Goal: Check status: Check status

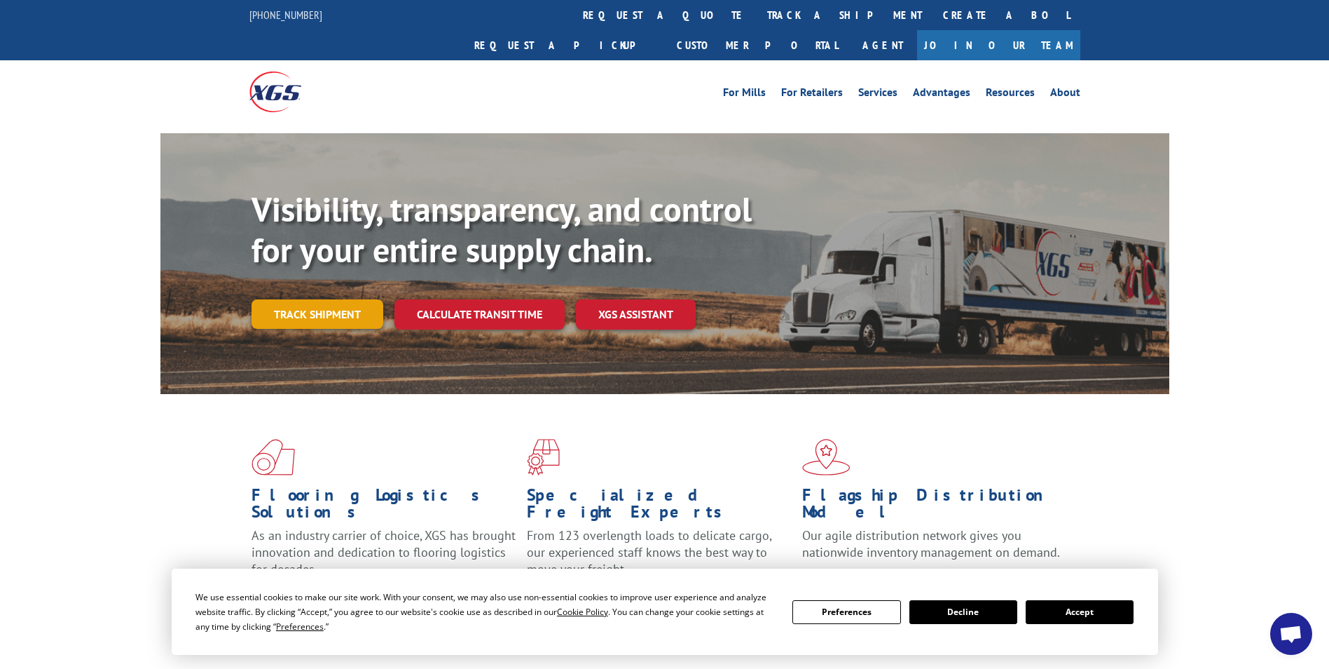
click at [334, 299] on link "Track shipment" at bounding box center [318, 313] width 132 height 29
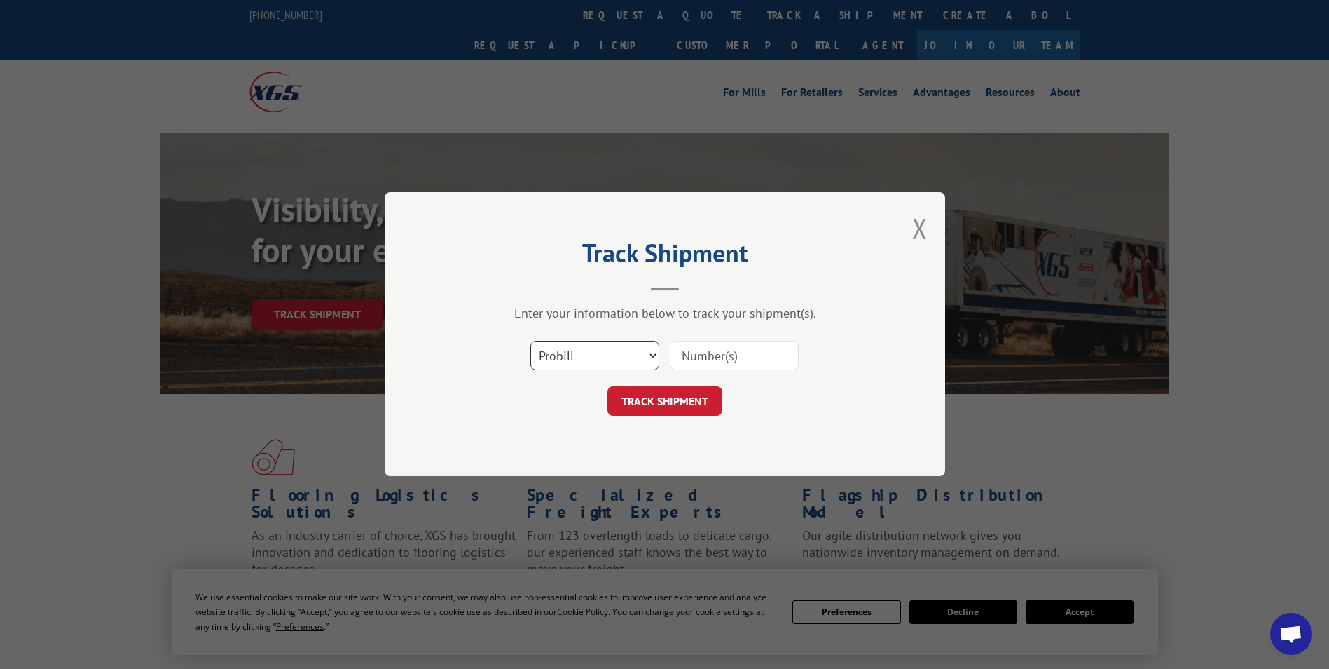
click at [644, 353] on select "Select category... Probill BOL PO" at bounding box center [594, 355] width 129 height 29
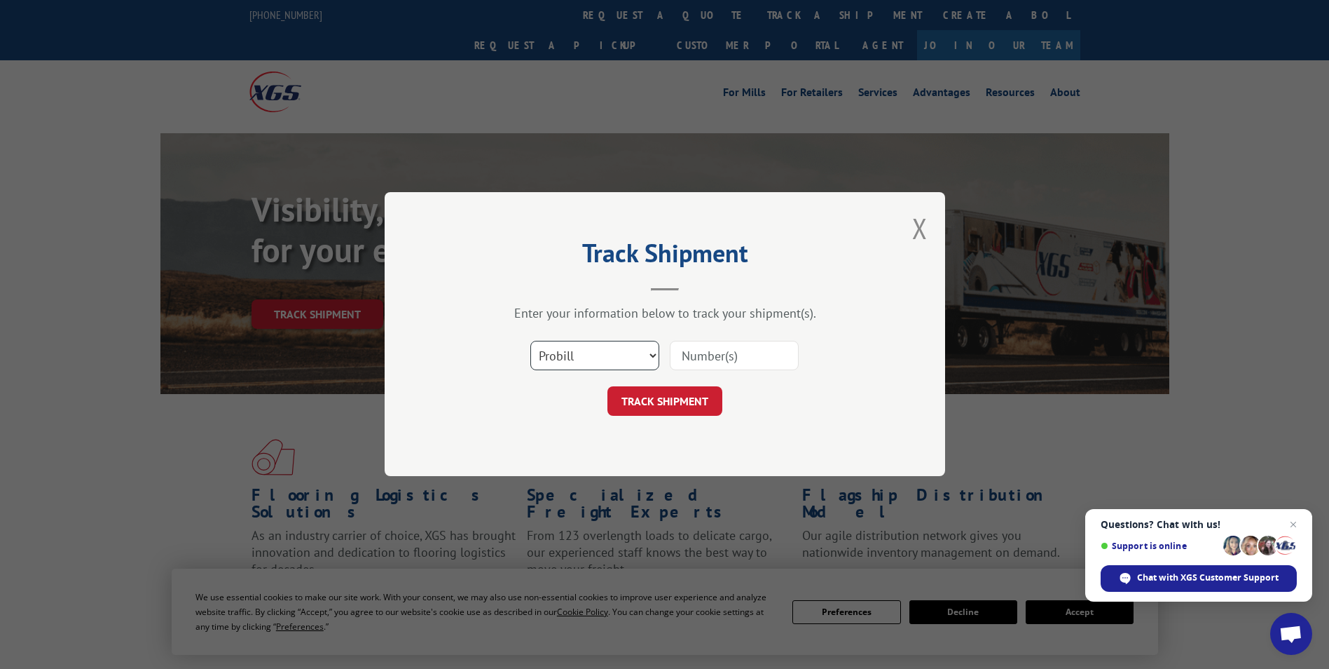
select select "bol"
click at [530, 341] on select "Select category... Probill BOL PO" at bounding box center [594, 355] width 129 height 29
click at [726, 348] on input at bounding box center [734, 355] width 129 height 29
type input "406866-01"
click at [655, 403] on button "TRACK SHIPMENT" at bounding box center [665, 401] width 115 height 29
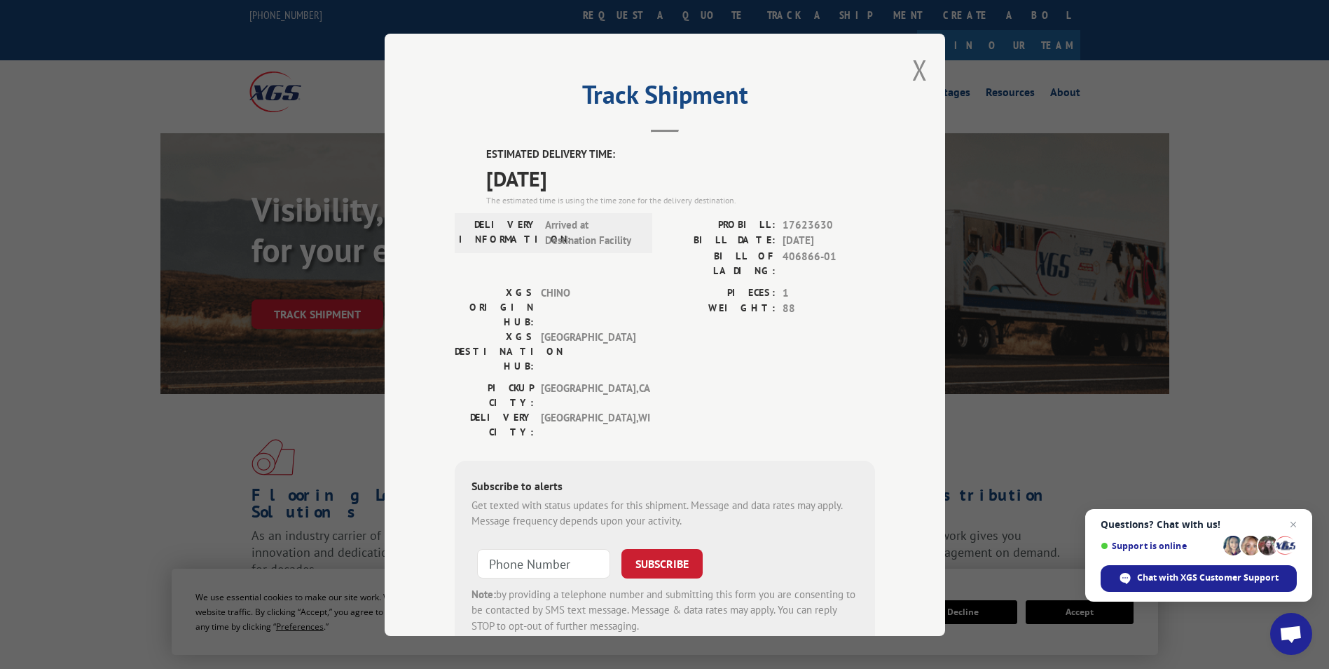
drag, startPoint x: 488, startPoint y: 183, endPoint x: 561, endPoint y: 174, distance: 73.4
click at [561, 174] on span "[DATE]" at bounding box center [680, 178] width 389 height 32
click at [919, 73] on button "Close modal" at bounding box center [919, 69] width 15 height 37
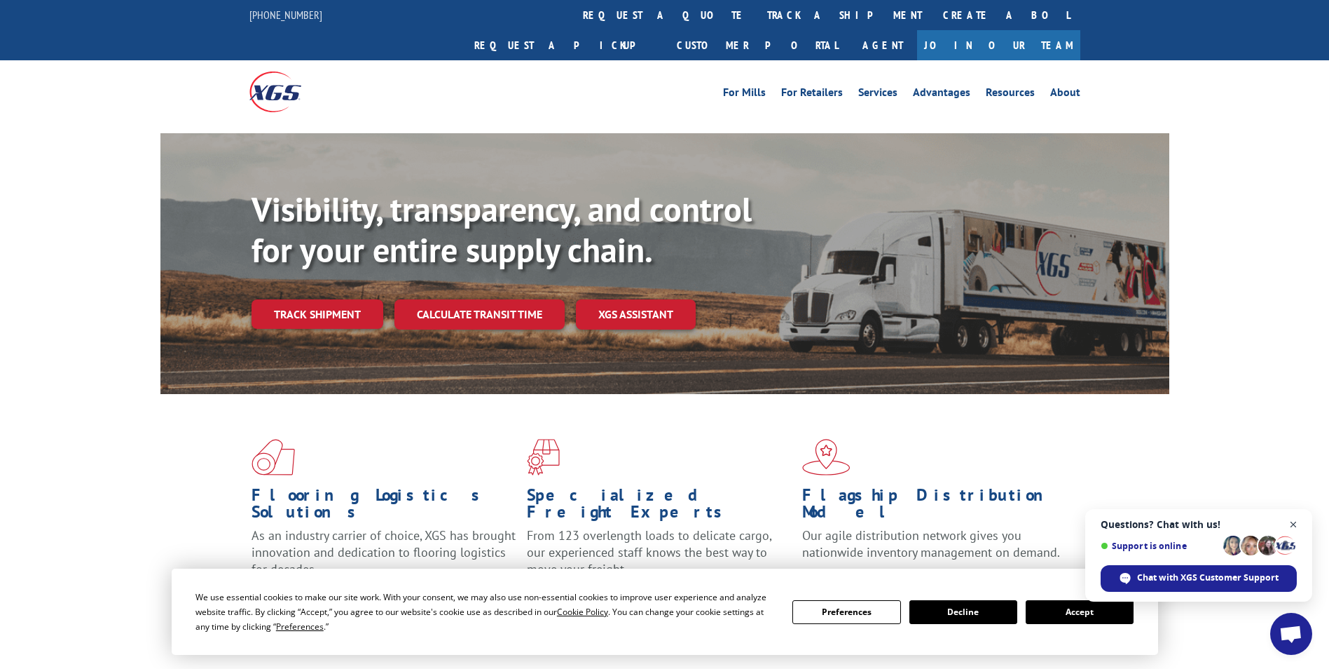
click at [1299, 522] on span "Close chat" at bounding box center [1294, 525] width 18 height 18
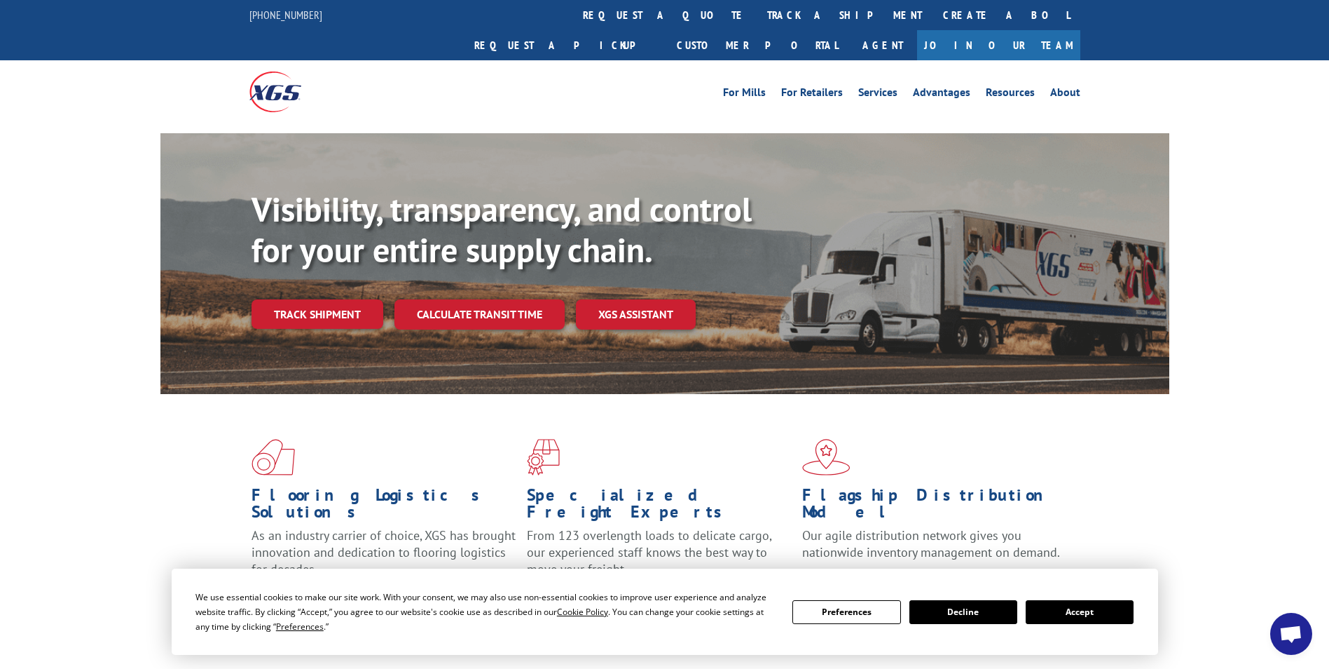
click at [1061, 611] on button "Accept" at bounding box center [1080, 612] width 108 height 24
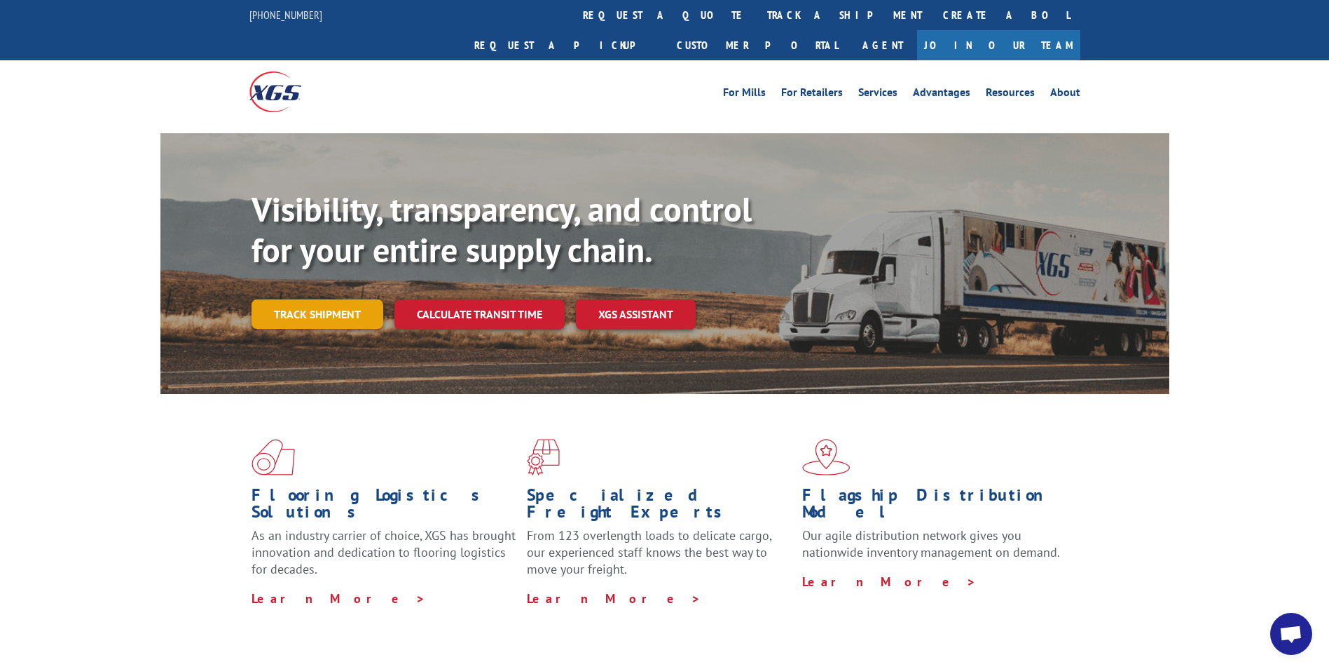
click at [351, 299] on link "Track shipment" at bounding box center [318, 313] width 132 height 29
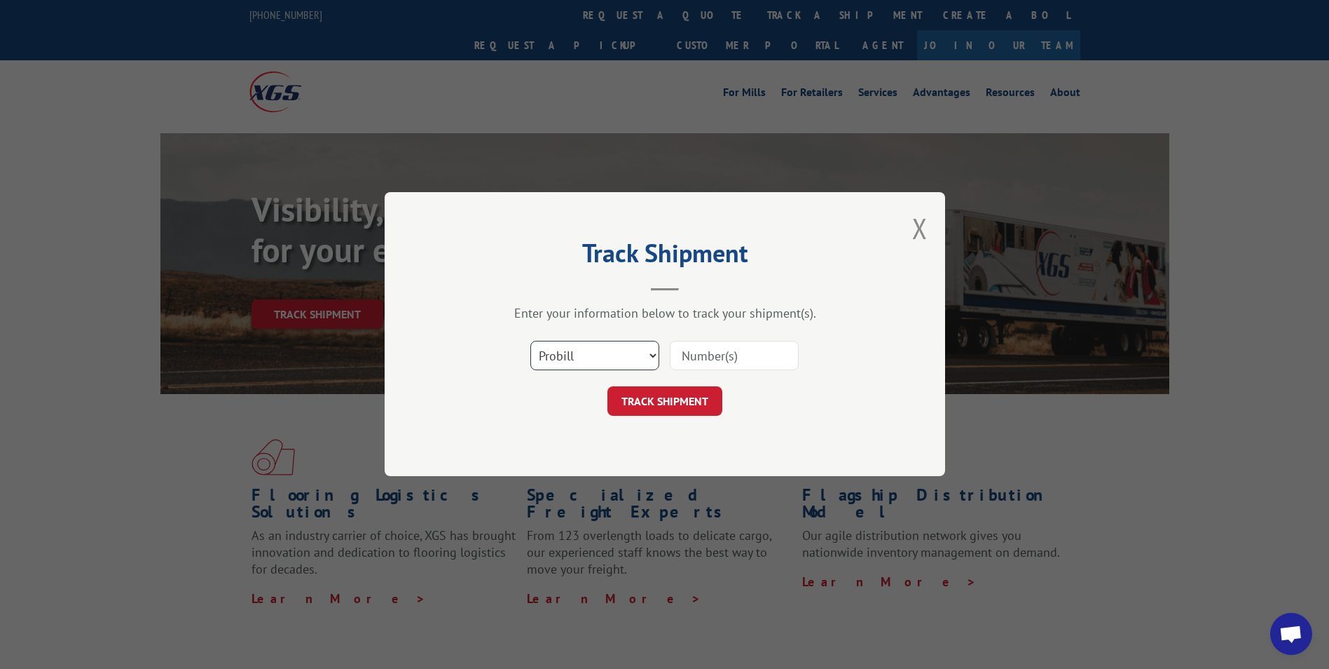
click at [634, 358] on select "Select category... Probill BOL PO" at bounding box center [594, 355] width 129 height 29
click at [710, 357] on input at bounding box center [734, 355] width 129 height 29
type input "406866-01"
click at [695, 404] on button "TRACK SHIPMENT" at bounding box center [665, 401] width 115 height 29
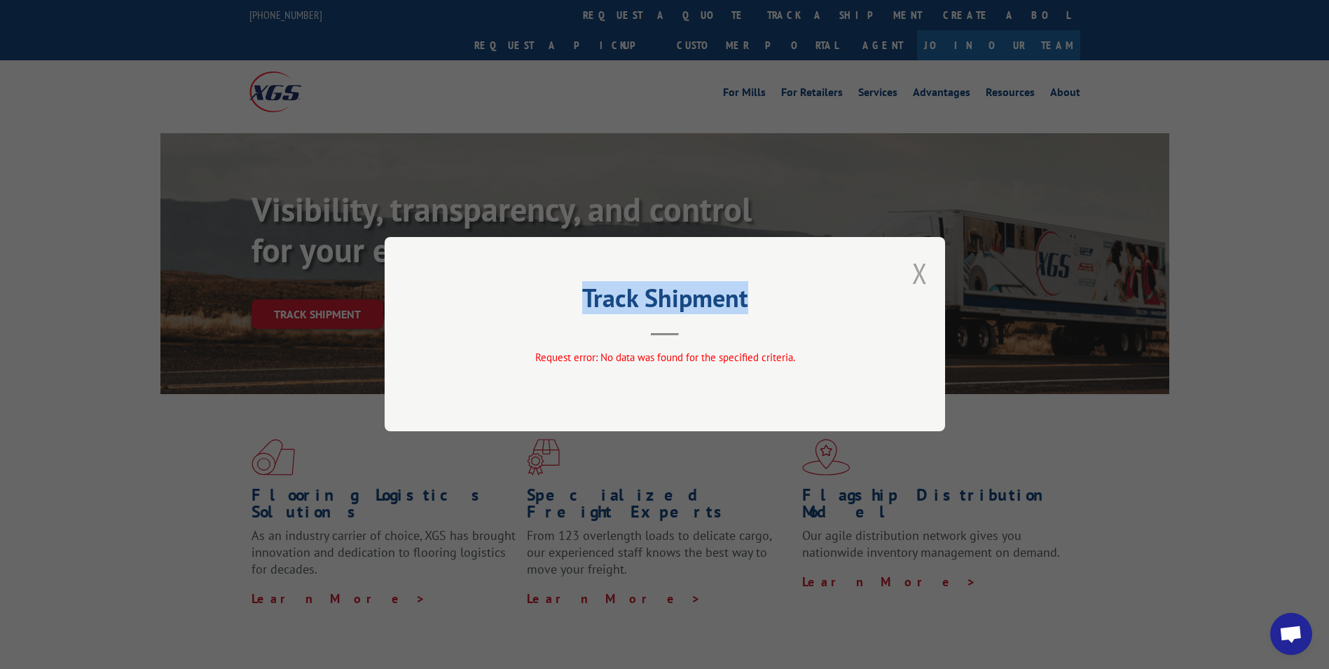
click at [926, 268] on div "Track Shipment Request error: No data was found for the specified criteria." at bounding box center [665, 334] width 561 height 194
drag, startPoint x: 926, startPoint y: 268, endPoint x: 914, endPoint y: 286, distance: 21.2
click at [924, 270] on button "Close modal" at bounding box center [919, 272] width 15 height 37
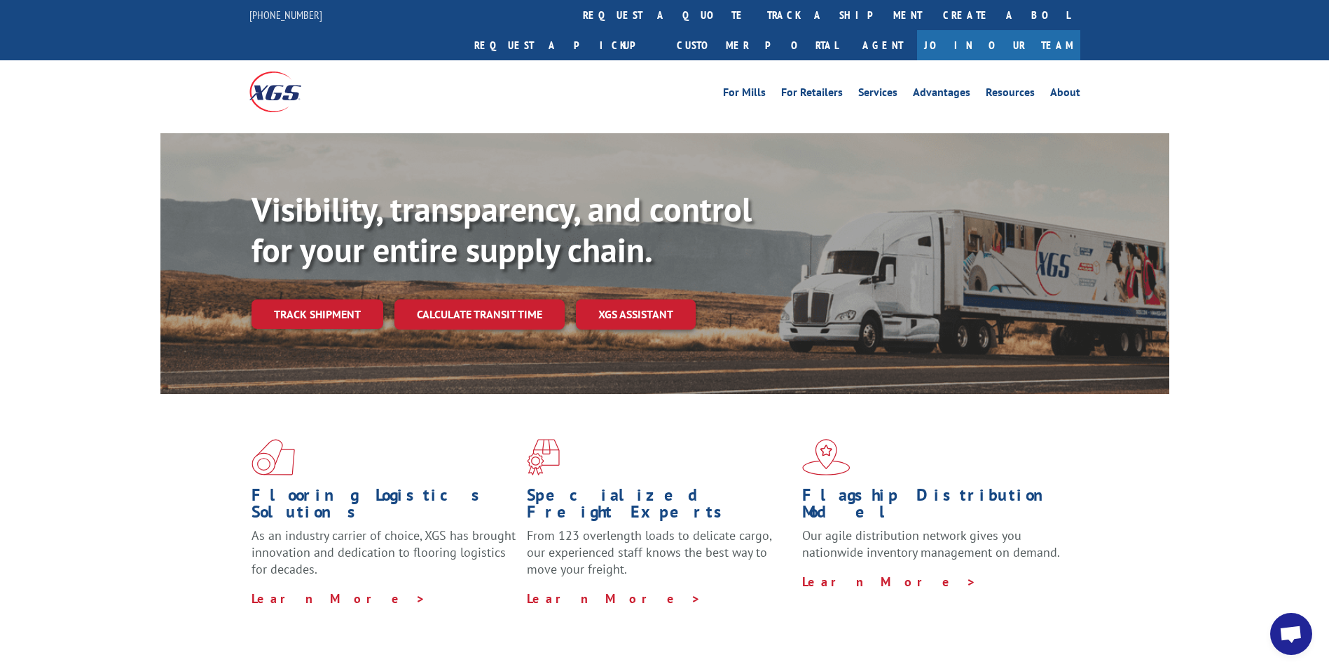
click at [914, 286] on div "Visibility, transparency, and control for your entire supply chain. Track shipm…" at bounding box center [711, 287] width 918 height 196
click at [291, 299] on link "Track shipment" at bounding box center [318, 313] width 132 height 29
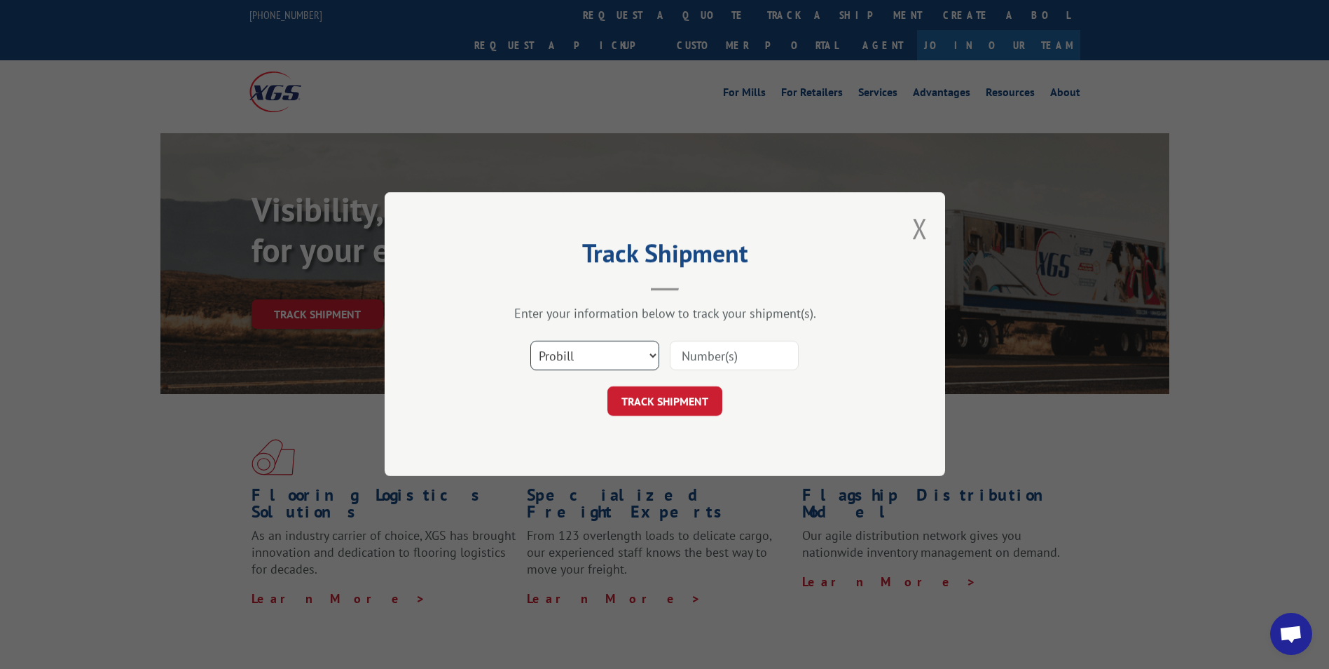
click at [612, 362] on select "Select category... Probill BOL PO" at bounding box center [594, 355] width 129 height 29
select select "bol"
click at [530, 341] on select "Select category... Probill BOL PO" at bounding box center [594, 355] width 129 height 29
click at [699, 355] on input at bounding box center [734, 355] width 129 height 29
type input "406866-01"
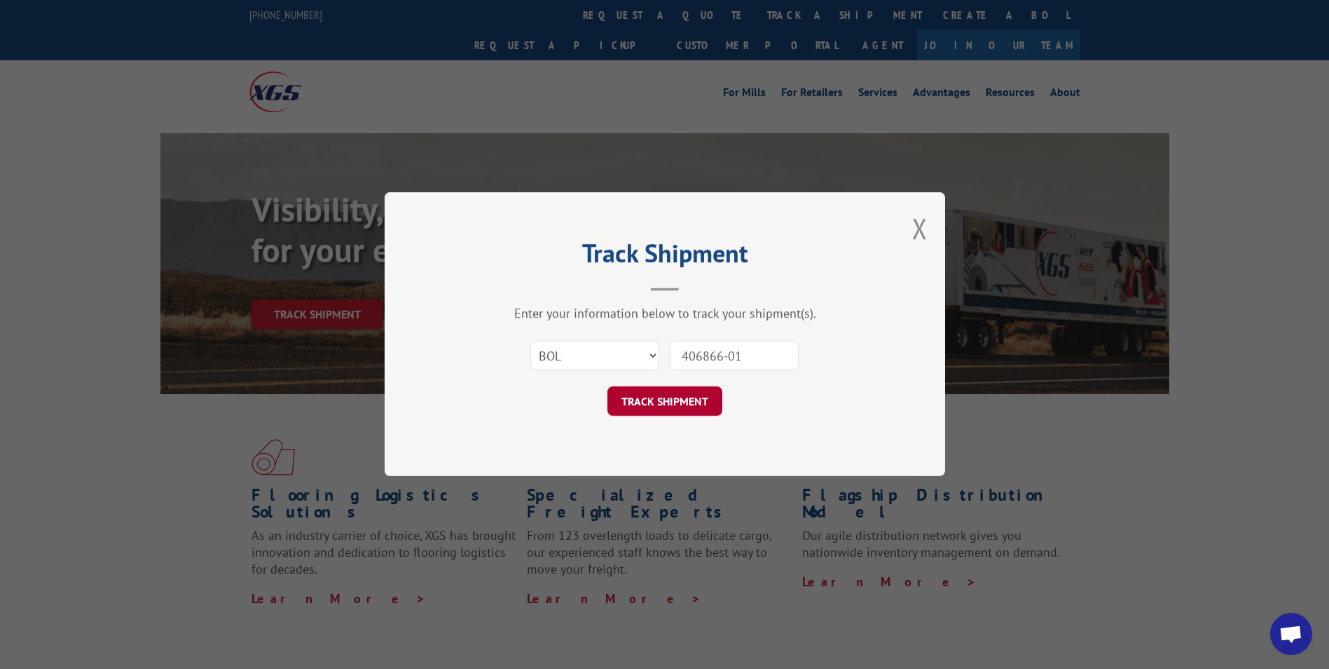
click at [679, 397] on button "TRACK SHIPMENT" at bounding box center [665, 401] width 115 height 29
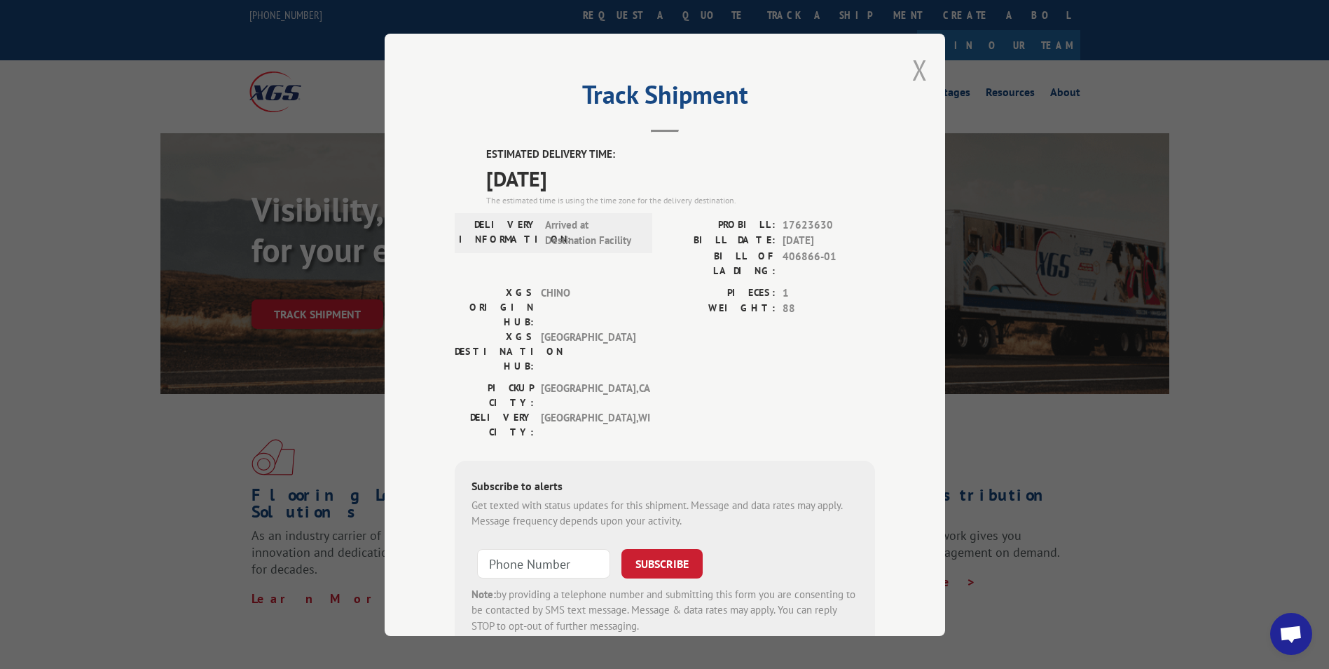
click at [918, 71] on button "Close modal" at bounding box center [919, 69] width 15 height 37
